Goal: Check status: Check status

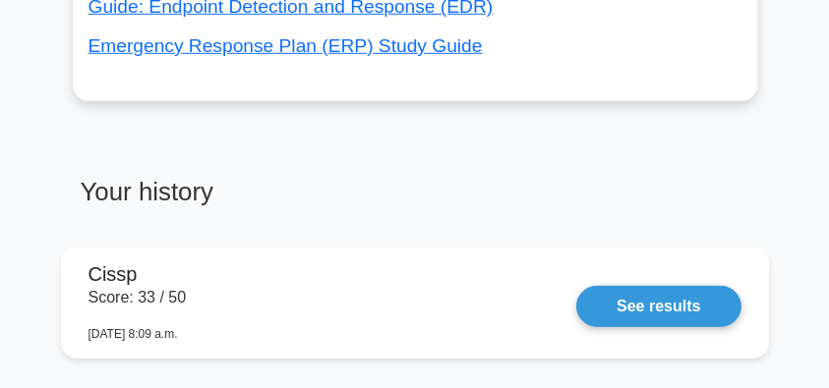
scroll to position [1573, 0]
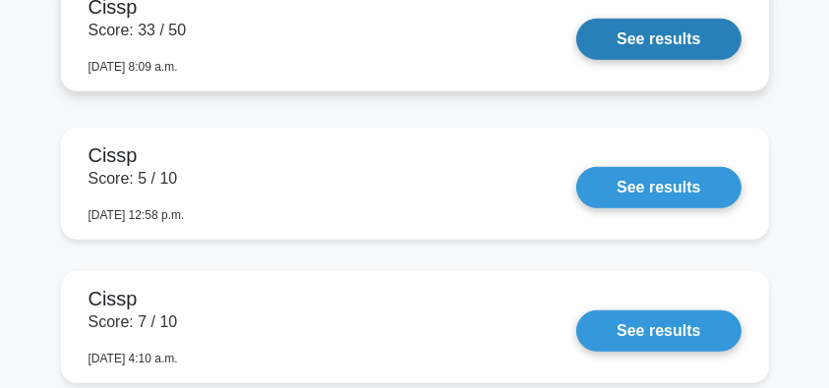
click at [657, 41] on link "See results" at bounding box center [658, 39] width 164 height 41
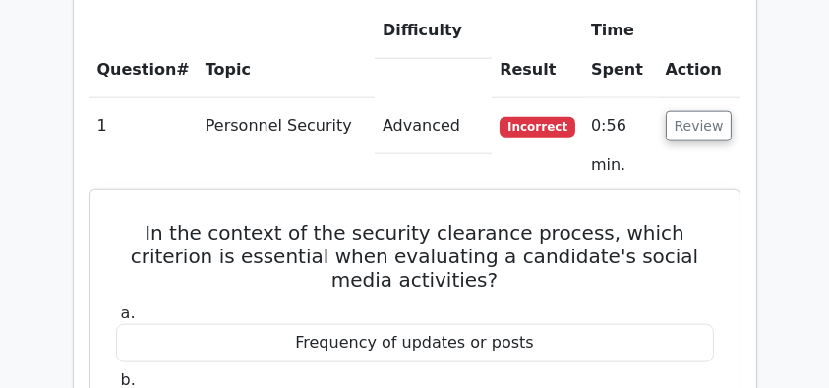
scroll to position [2425, 0]
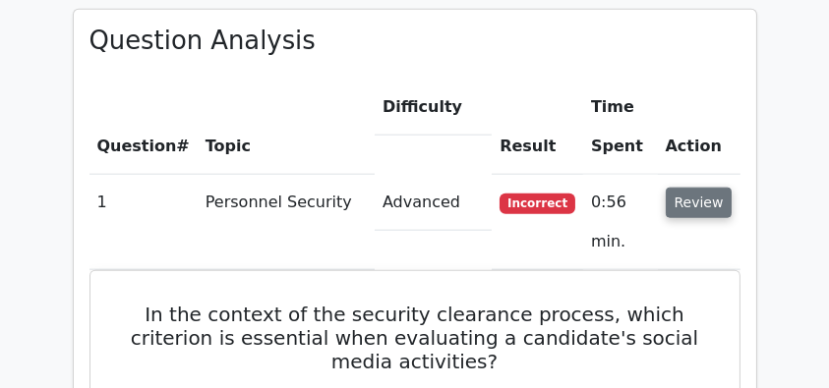
click at [713, 188] on button "Review" at bounding box center [699, 203] width 67 height 30
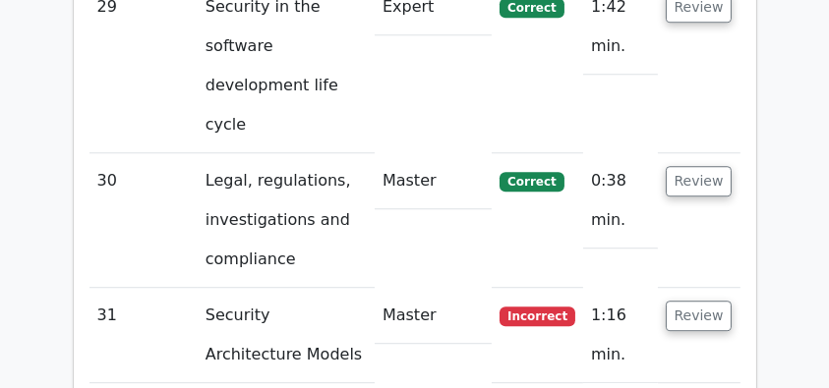
scroll to position [5506, 0]
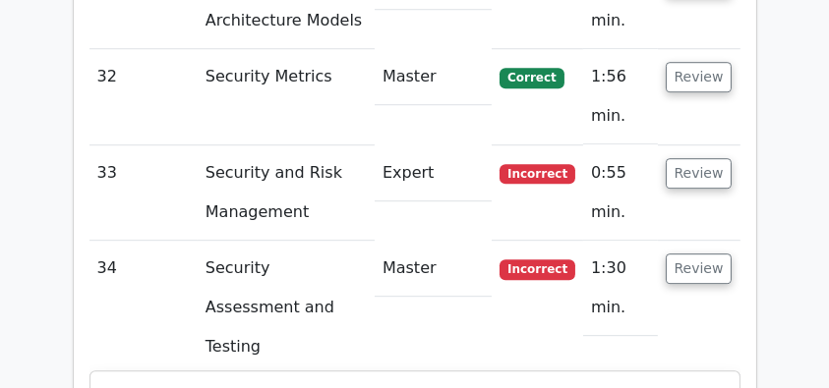
scroll to position [5637, 0]
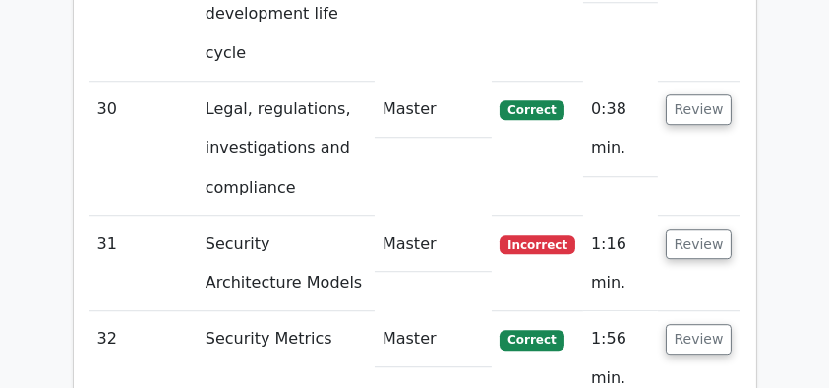
scroll to position [5768, 0]
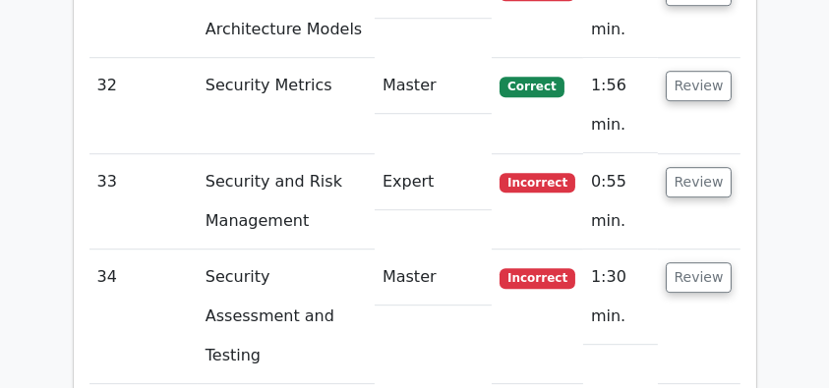
scroll to position [5964, 0]
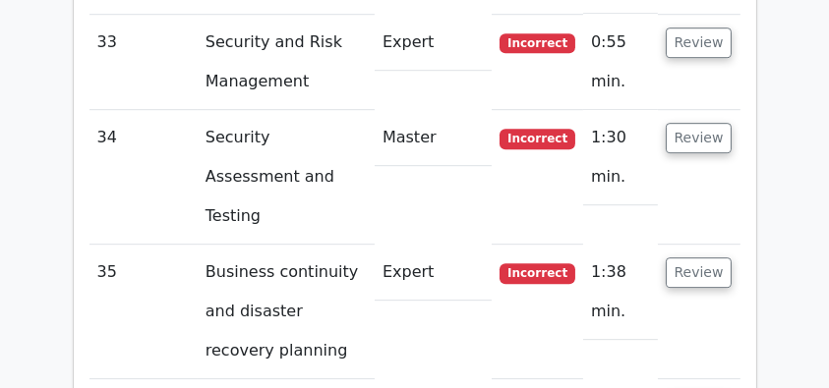
drag, startPoint x: 121, startPoint y: 120, endPoint x: 394, endPoint y: 167, distance: 277.4
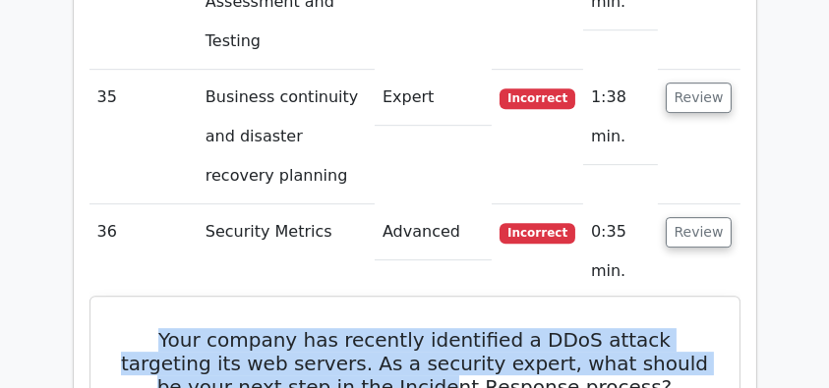
scroll to position [6161, 0]
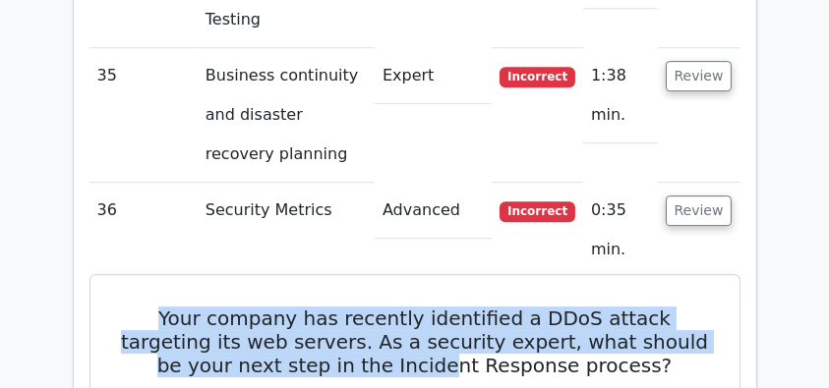
copy div "Your company has recently identified a DDoS attack targeting its web servers. A…"
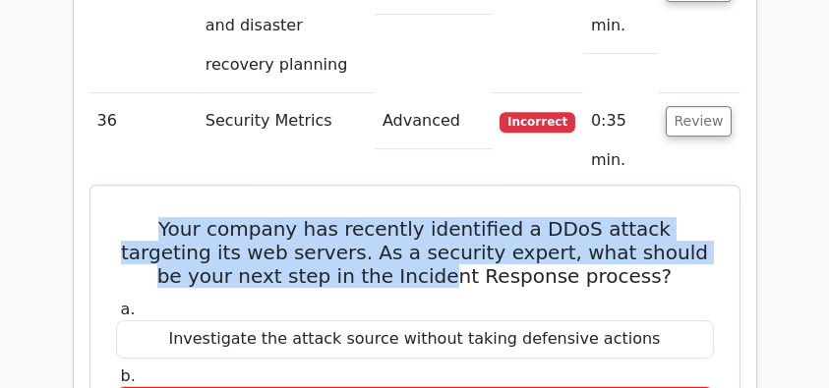
scroll to position [6358, 0]
